Goal: Check status: Check status

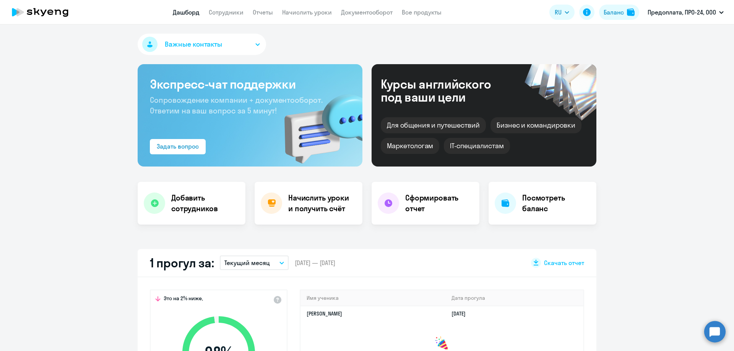
select select "30"
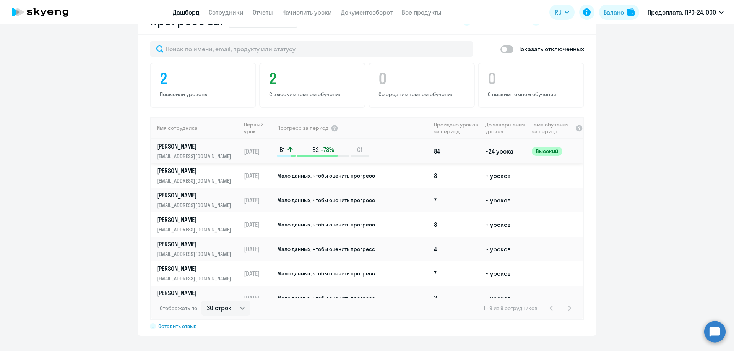
scroll to position [38, 0]
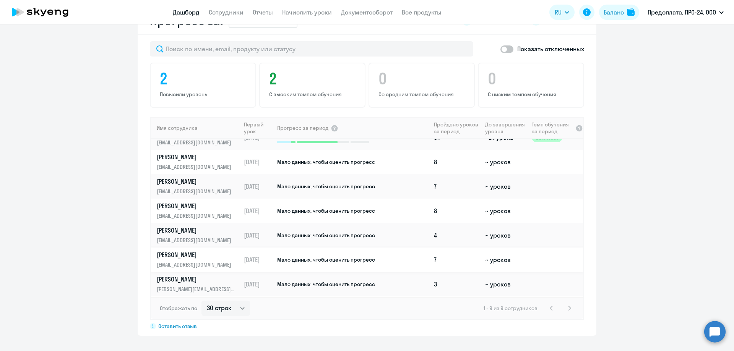
click at [344, 266] on td "Мало данных, чтобы оценить прогресс" at bounding box center [353, 260] width 154 height 24
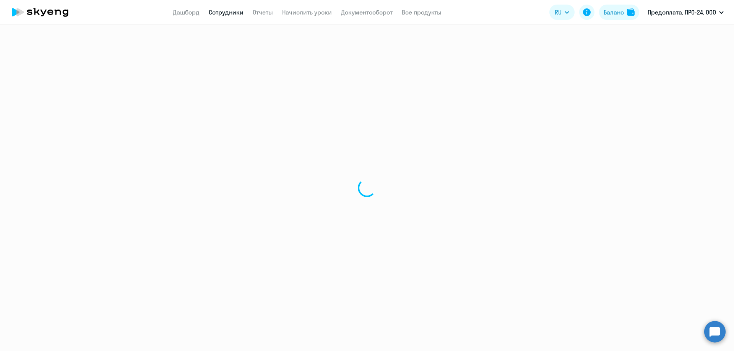
select select "english"
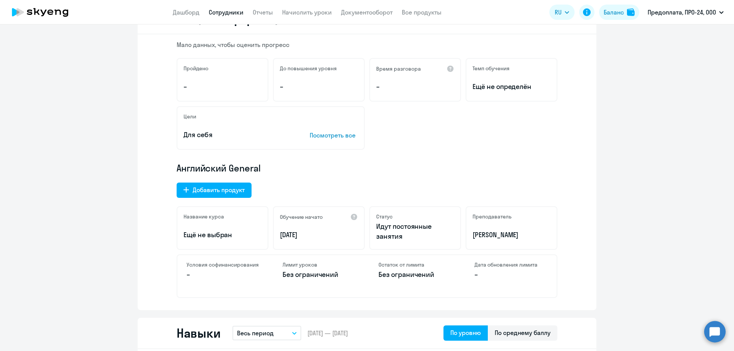
scroll to position [153, 0]
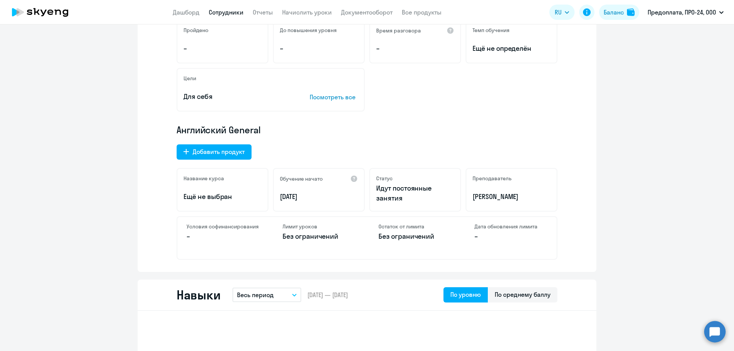
click at [327, 96] on p "Посмотреть все" at bounding box center [334, 96] width 48 height 9
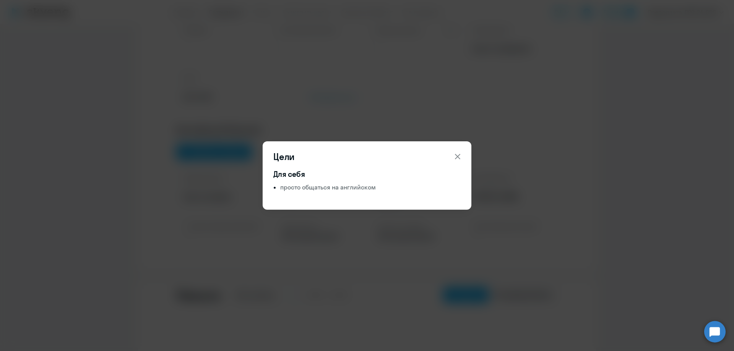
click at [457, 155] on icon at bounding box center [457, 156] width 9 height 9
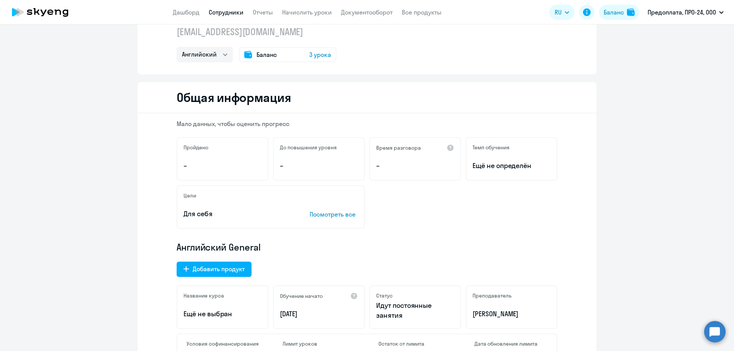
scroll to position [0, 0]
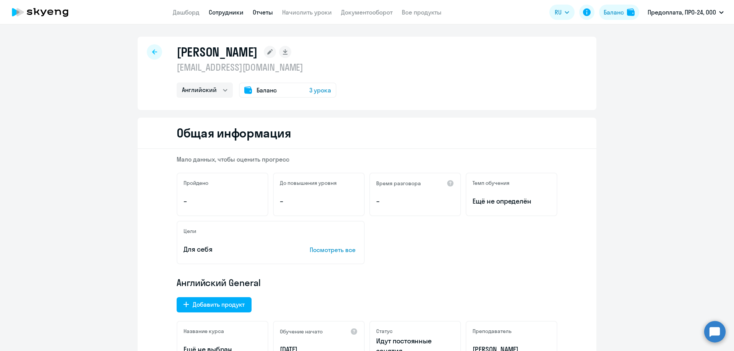
click at [256, 13] on link "Отчеты" at bounding box center [263, 12] width 20 height 8
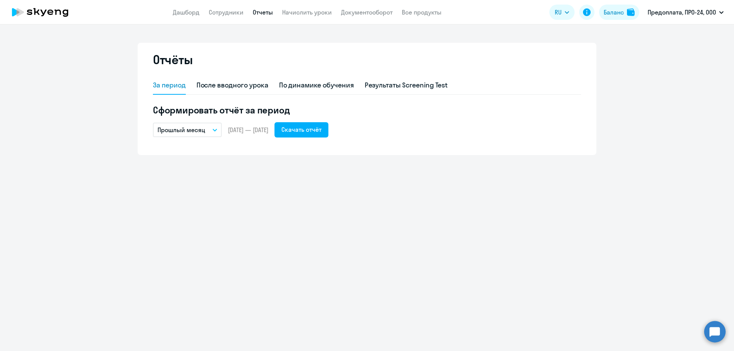
click at [201, 133] on p "Прошлый месяц" at bounding box center [181, 129] width 48 height 9
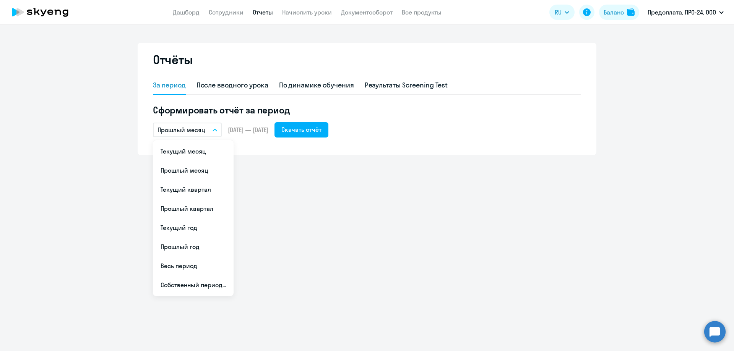
drag, startPoint x: 195, startPoint y: 151, endPoint x: 218, endPoint y: 143, distance: 24.3
click at [195, 151] on li "Текущий месяц" at bounding box center [193, 151] width 81 height 19
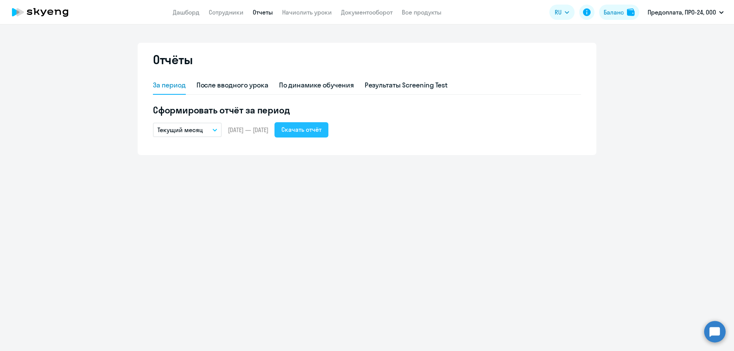
click at [314, 131] on div "Скачать отчёт" at bounding box center [301, 129] width 40 height 9
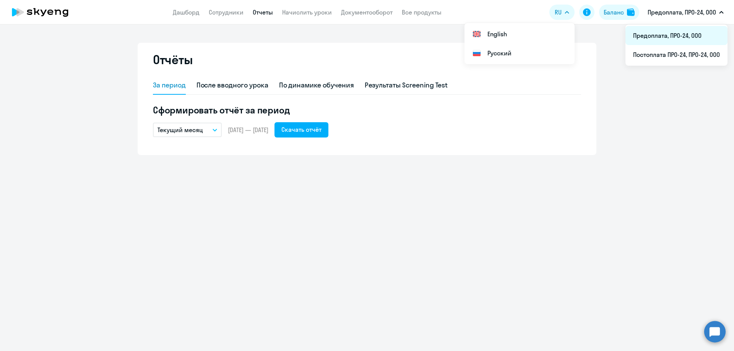
click at [671, 33] on li "Предоплата, ПРО-24, ООО" at bounding box center [676, 35] width 102 height 19
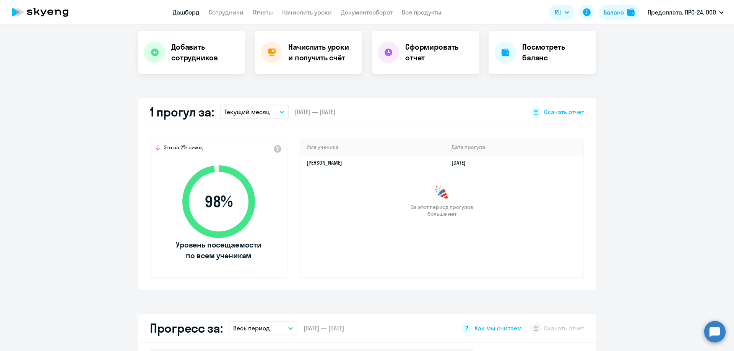
select select "30"
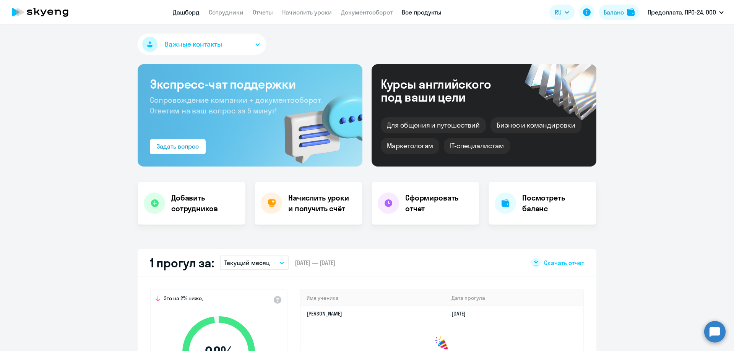
click at [407, 11] on link "Все продукты" at bounding box center [422, 12] width 40 height 8
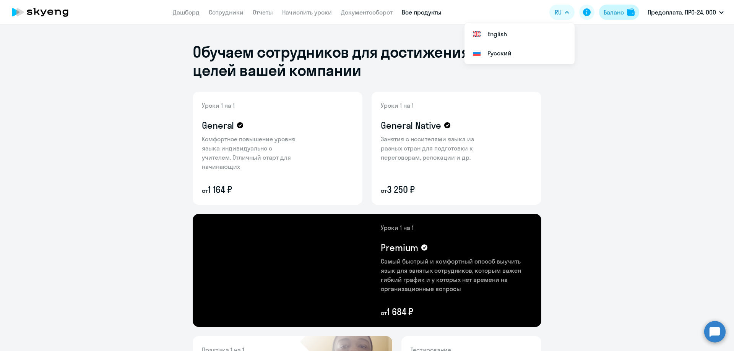
click at [618, 15] on div "Баланс" at bounding box center [613, 12] width 20 height 9
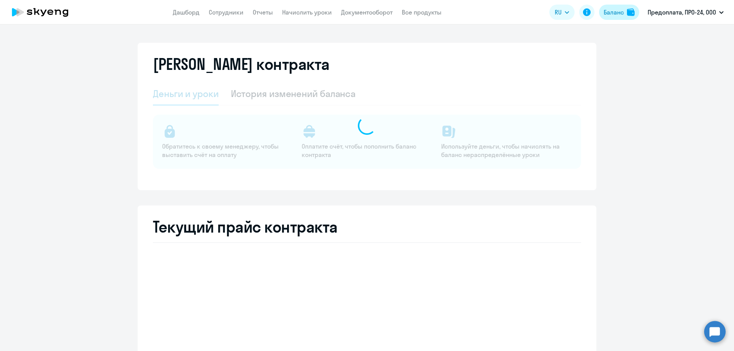
select select "english_adult_not_native_speaker"
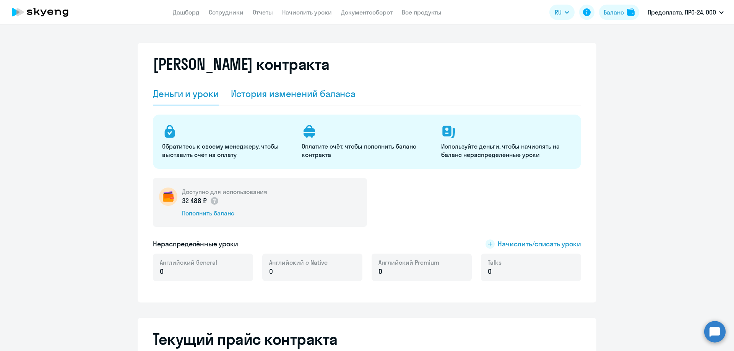
click at [314, 101] on div "История изменений баланса" at bounding box center [293, 94] width 125 height 23
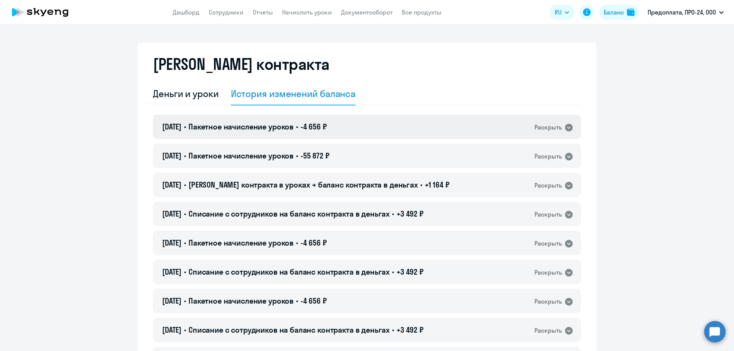
click at [567, 127] on icon at bounding box center [568, 127] width 9 height 9
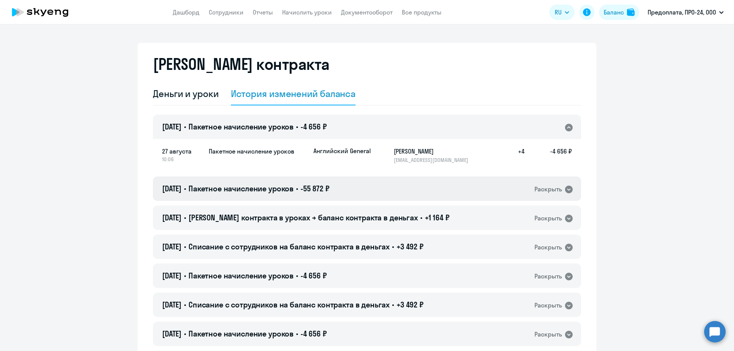
click at [565, 188] on icon at bounding box center [569, 190] width 8 height 8
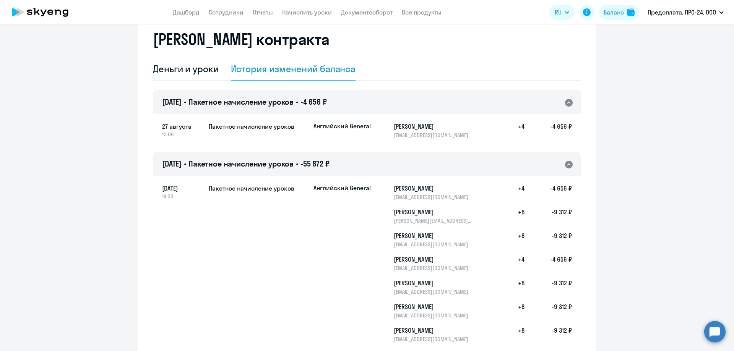
scroll to position [38, 0]
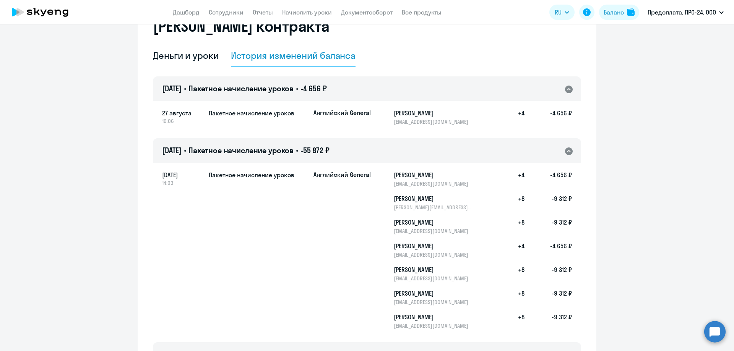
click at [334, 58] on div "История изменений баланса" at bounding box center [293, 55] width 125 height 12
